Goal: Task Accomplishment & Management: Use online tool/utility

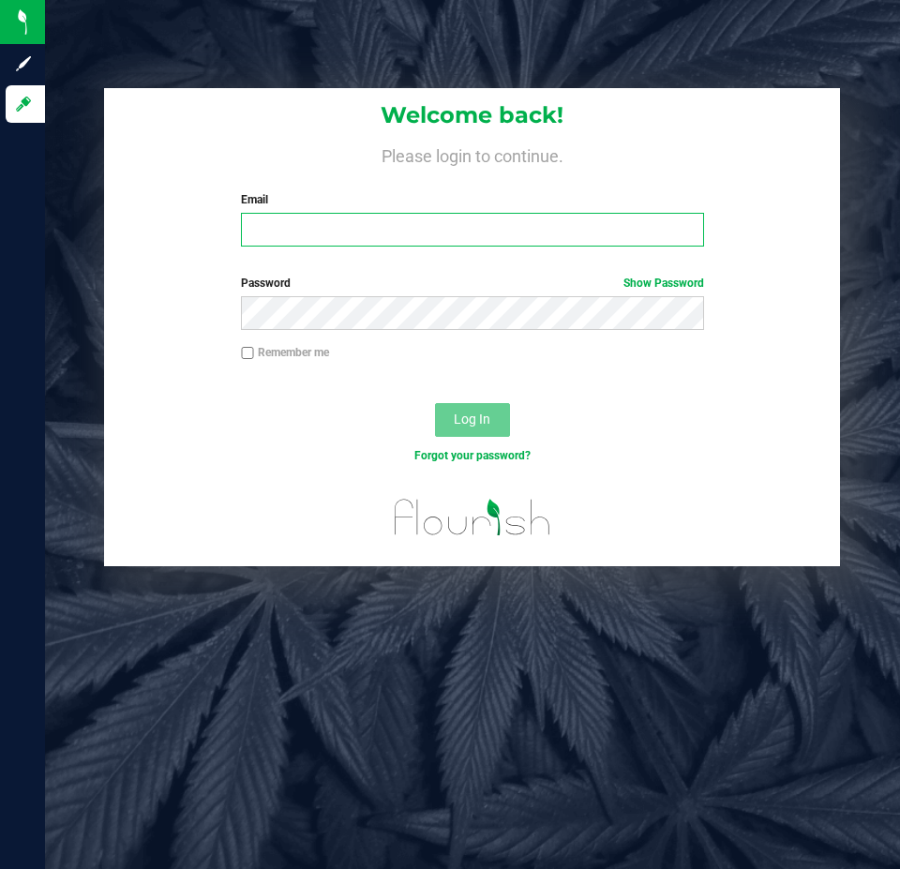
click at [505, 233] on input "Email" at bounding box center [472, 230] width 462 height 34
click at [577, 217] on input "Email" at bounding box center [472, 230] width 462 height 34
type input "[EMAIL_ADDRESS][DOMAIN_NAME]"
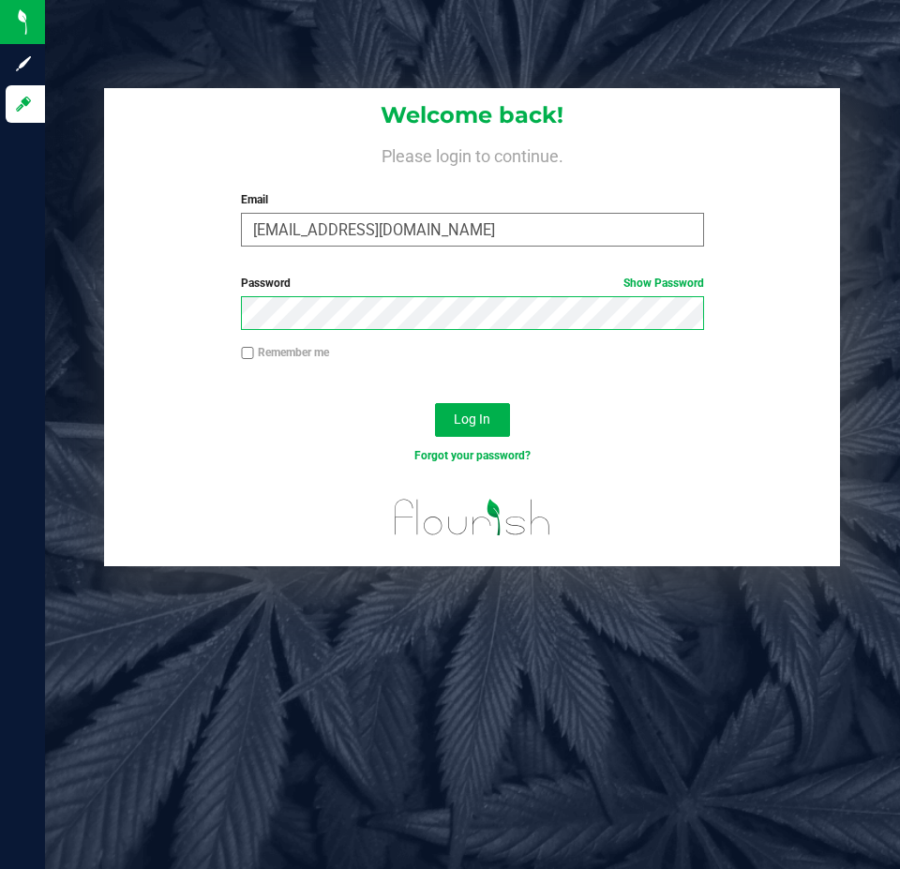
click at [435, 403] on button "Log In" at bounding box center [472, 420] width 75 height 34
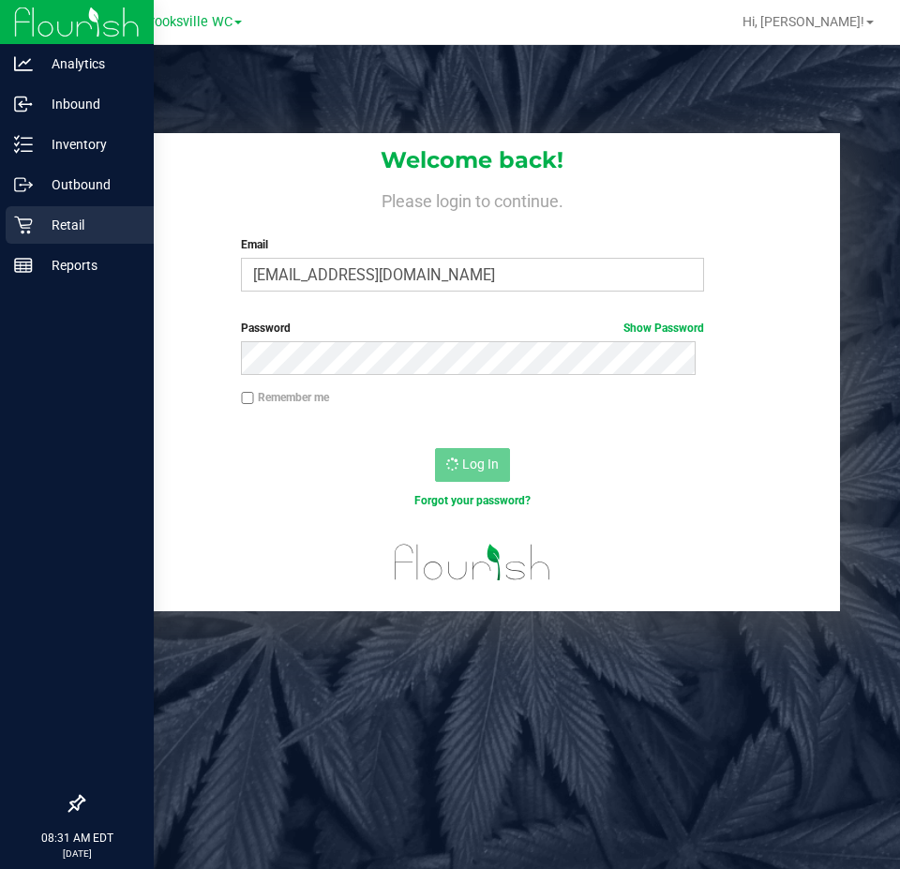
click at [51, 229] on p "Retail" at bounding box center [89, 225] width 113 height 23
